Goal: Complete application form

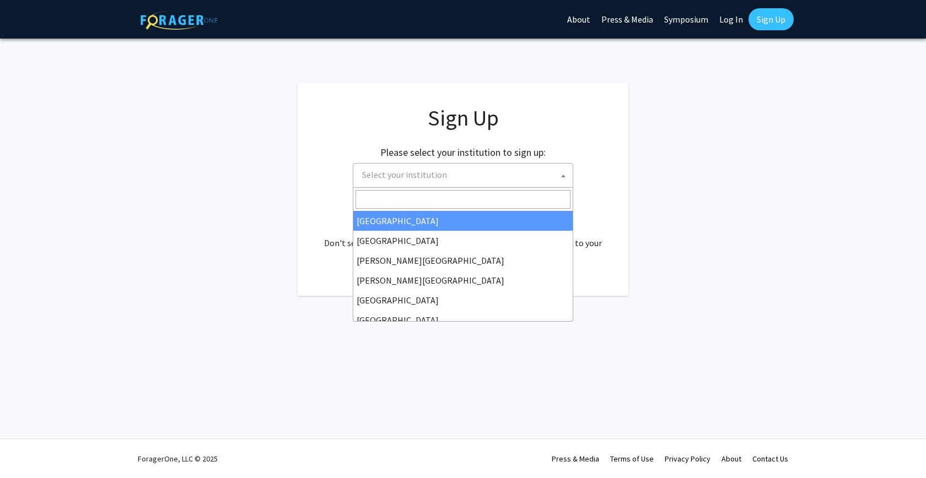
click at [440, 164] on span "Select your institution" at bounding box center [465, 175] width 215 height 23
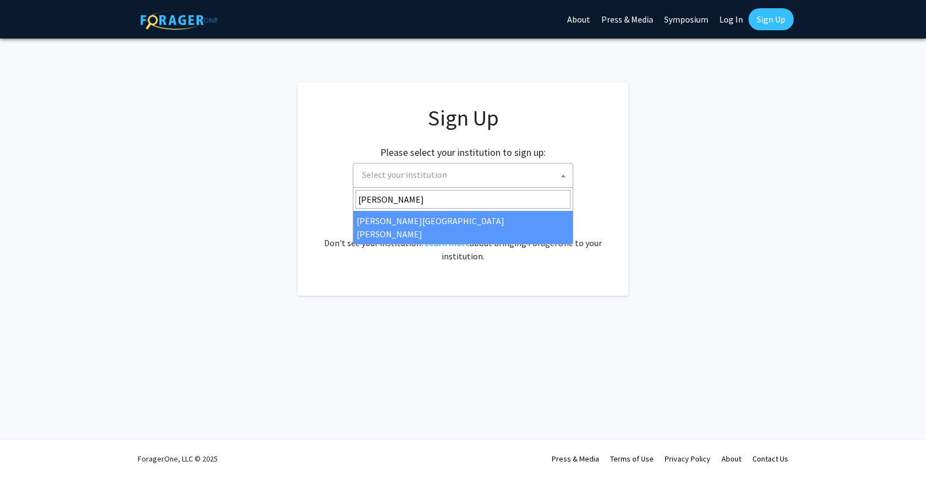
type input "john"
select select "1"
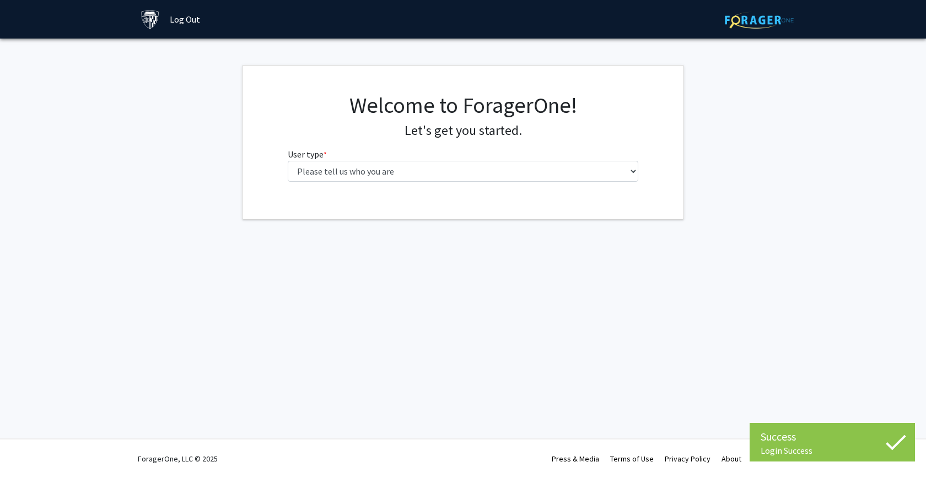
click at [499, 157] on fg-select "User type * required Please tell us who you are Undergraduate Student Master's …" at bounding box center [463, 165] width 351 height 34
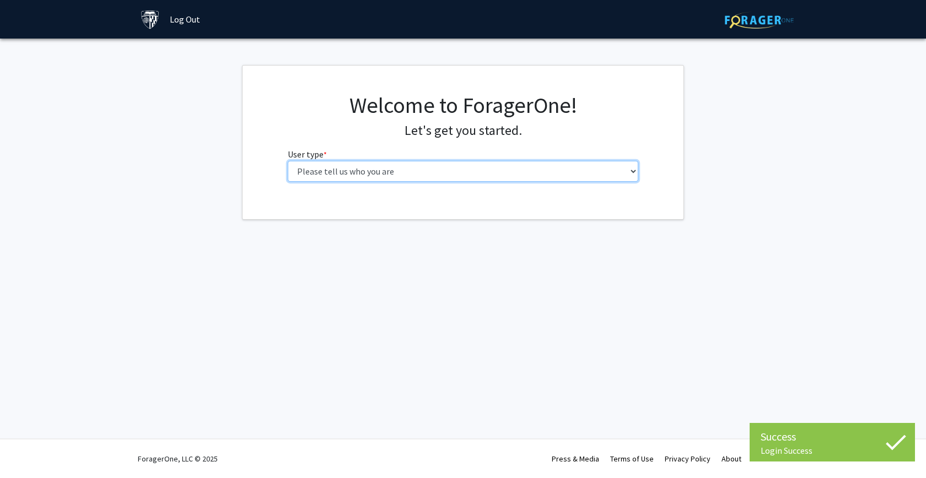
click at [499, 176] on select "Please tell us who you are Undergraduate Student Master's Student Doctoral Cand…" at bounding box center [463, 171] width 351 height 21
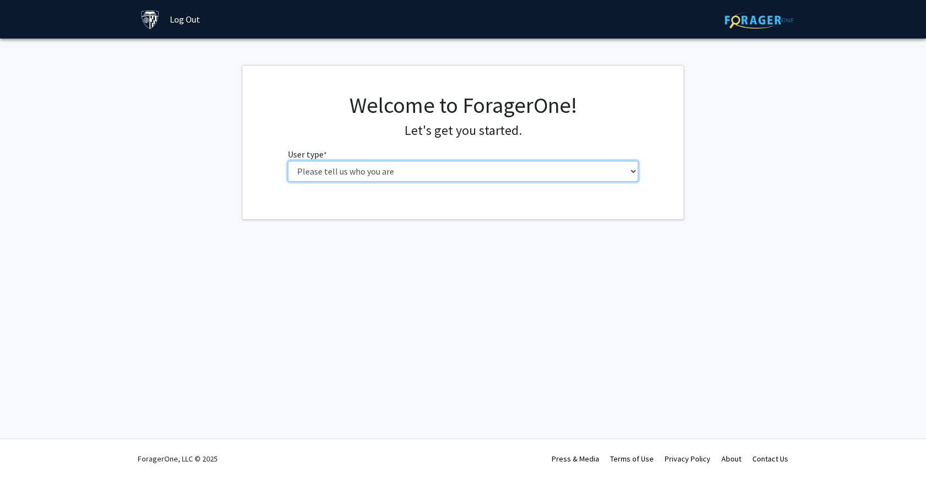
select select "2: masters"
click at [288, 161] on select "Please tell us who you are Undergraduate Student Master's Student Doctoral Cand…" at bounding box center [463, 171] width 351 height 21
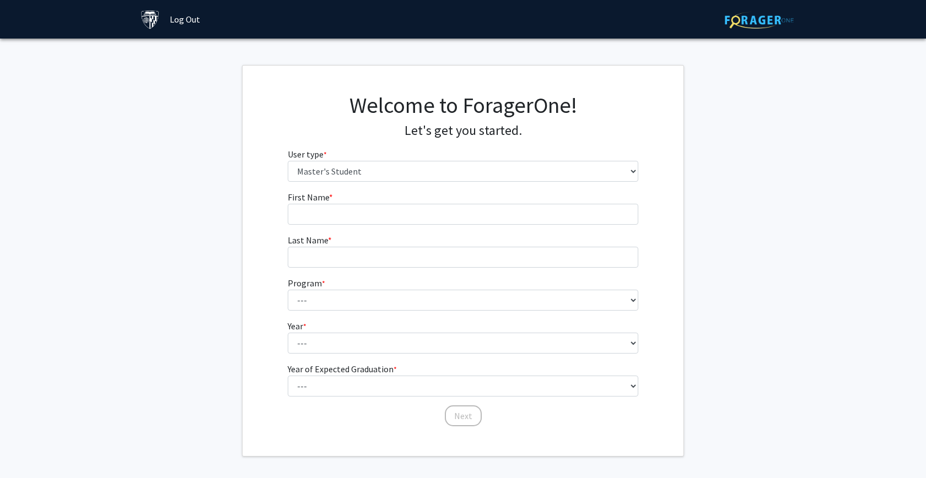
click at [493, 202] on fg-input "First Name * required" at bounding box center [463, 208] width 351 height 34
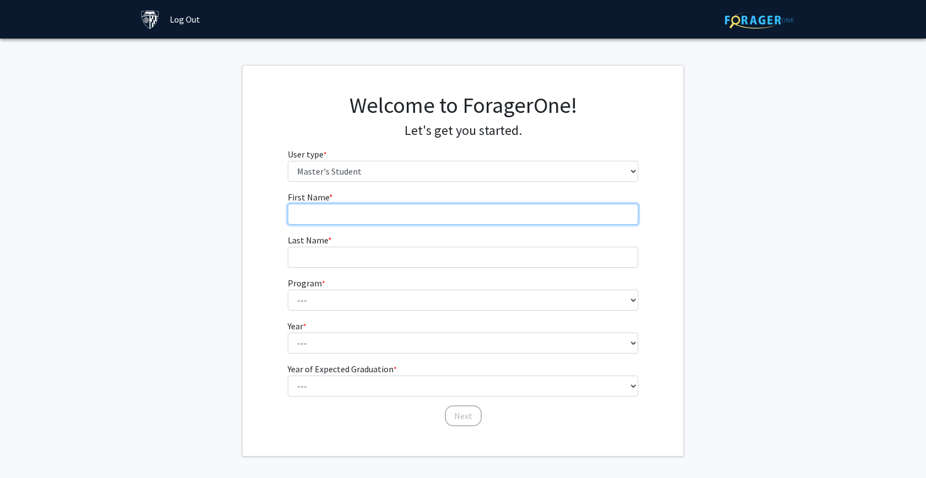
click at [490, 218] on input "First Name * required" at bounding box center [463, 214] width 351 height 21
type input "Calista"
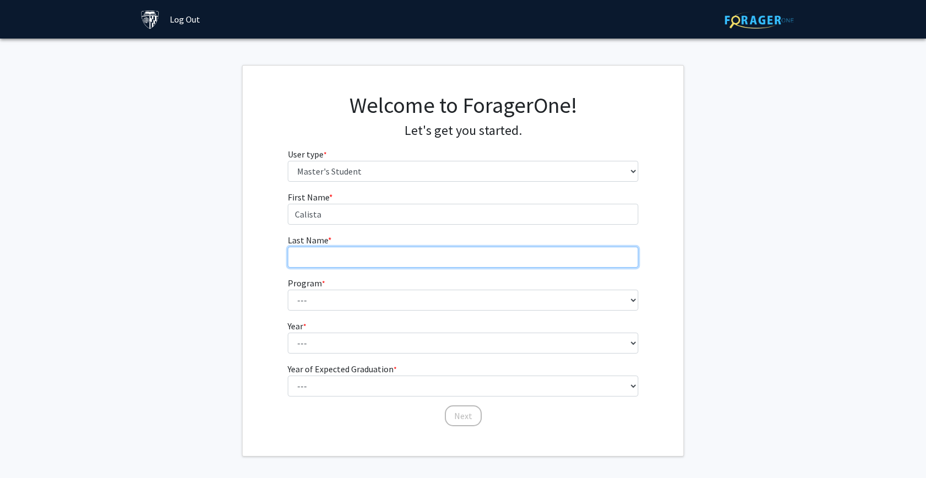
drag, startPoint x: 445, startPoint y: 255, endPoint x: 445, endPoint y: 249, distance: 6.1
click at [445, 255] on input "Last Name * required" at bounding box center [463, 257] width 351 height 21
type input "Cesewski"
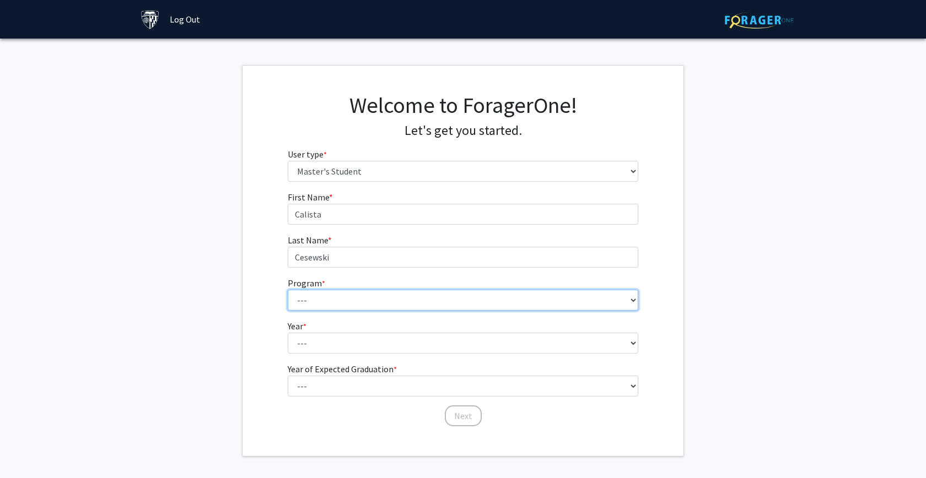
click at [384, 307] on select "--- Anatomy Education Applied and Computational Mathematics Applied Biomedical …" at bounding box center [463, 300] width 351 height 21
select select "50: 39"
click at [288, 290] on select "--- Anatomy Education Applied and Computational Mathematics Applied Biomedical …" at bounding box center [463, 300] width 351 height 21
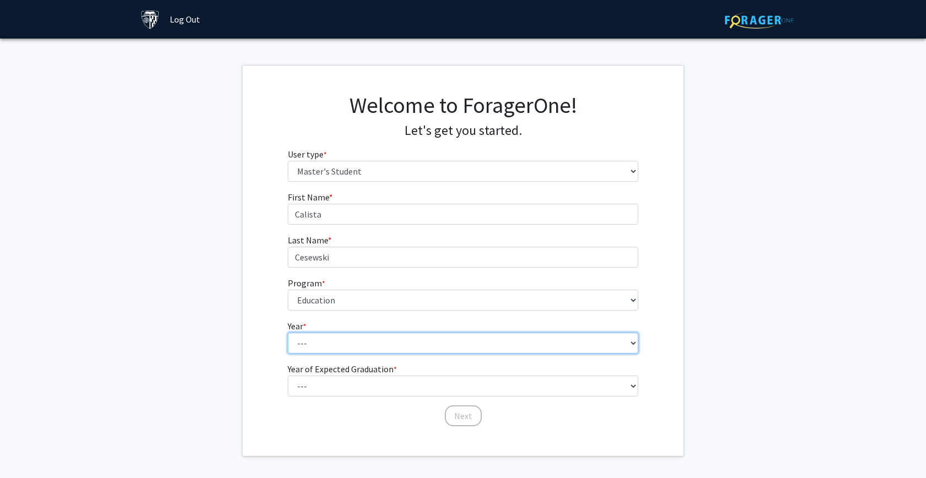
click at [369, 342] on select "--- First Year Second Year" at bounding box center [463, 343] width 351 height 21
select select "1: first_year"
click at [288, 333] on select "--- First Year Second Year" at bounding box center [463, 343] width 351 height 21
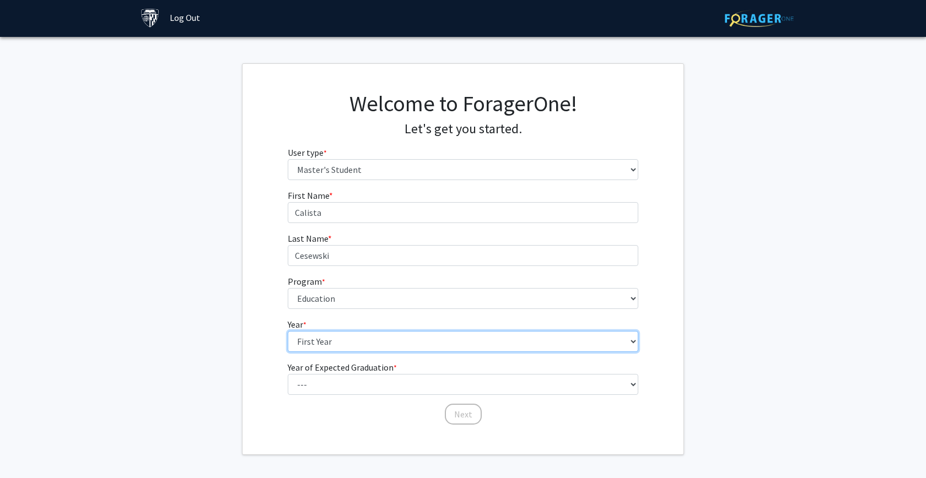
scroll to position [42, 0]
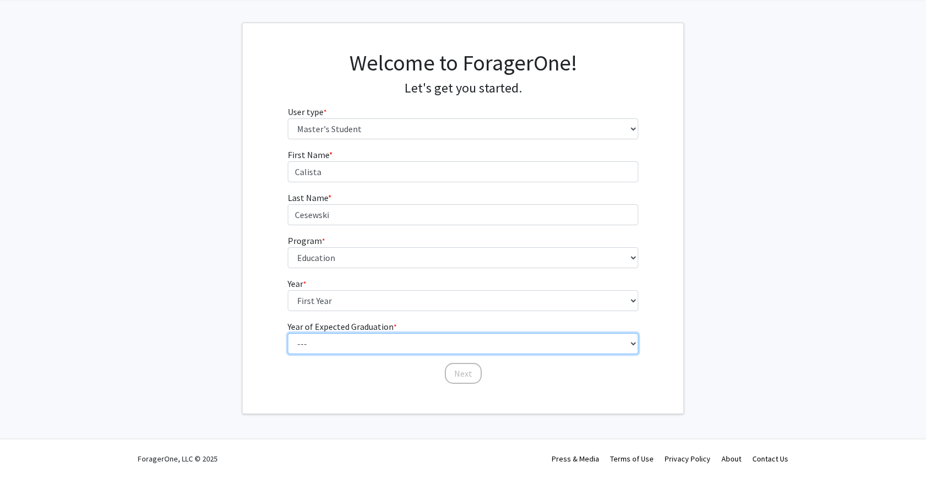
click at [370, 339] on select "--- 2025 2026 2027 2028 2029 2030 2031 2032 2033 2034" at bounding box center [463, 343] width 351 height 21
click at [288, 333] on select "--- 2025 2026 2027 2028 2029 2030 2031 2032 2033 2034" at bounding box center [463, 343] width 351 height 21
click at [367, 344] on select "--- 2025 2026 2027 2028 2029 2030 2031 2032 2033 2034" at bounding box center [463, 343] width 351 height 21
select select "3: 2027"
click at [288, 333] on select "--- 2025 2026 2027 2028 2029 2030 2031 2032 2033 2034" at bounding box center [463, 343] width 351 height 21
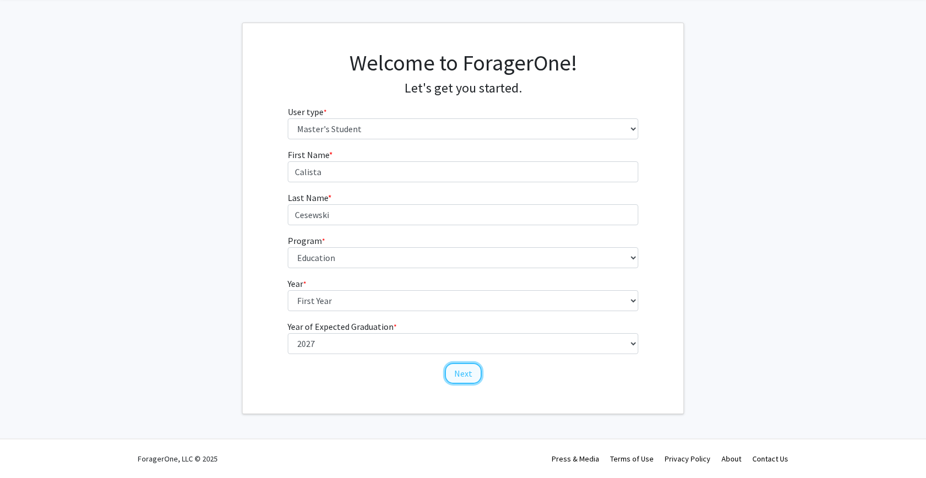
click at [463, 374] on button "Next" at bounding box center [463, 373] width 37 height 21
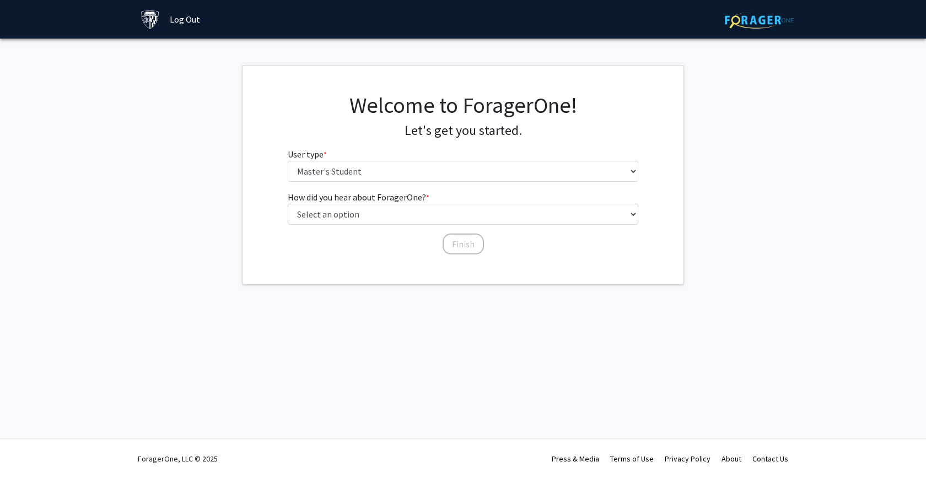
scroll to position [0, 0]
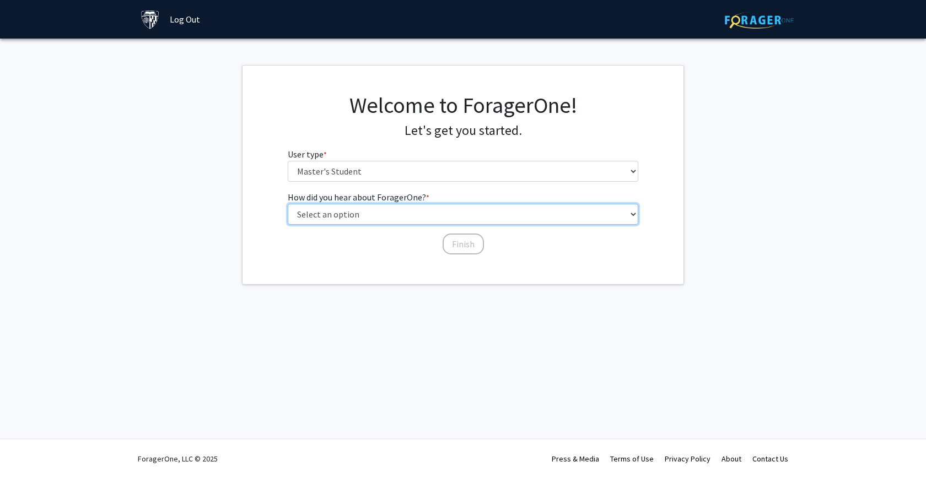
click at [411, 217] on select "Select an option Peer/student recommendation Faculty/staff recommendation Unive…" at bounding box center [463, 214] width 351 height 21
select select "3: university_website"
click at [288, 204] on select "Select an option Peer/student recommendation Faculty/staff recommendation Unive…" at bounding box center [463, 214] width 351 height 21
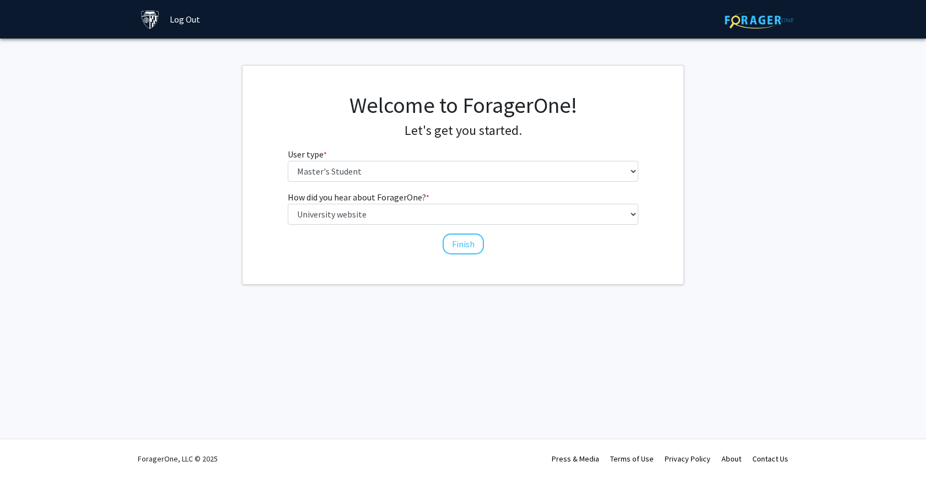
click at [483, 244] on div "Finish" at bounding box center [463, 239] width 351 height 11
click at [471, 245] on button "Finish" at bounding box center [463, 244] width 41 height 21
